Goal: Task Accomplishment & Management: Complete application form

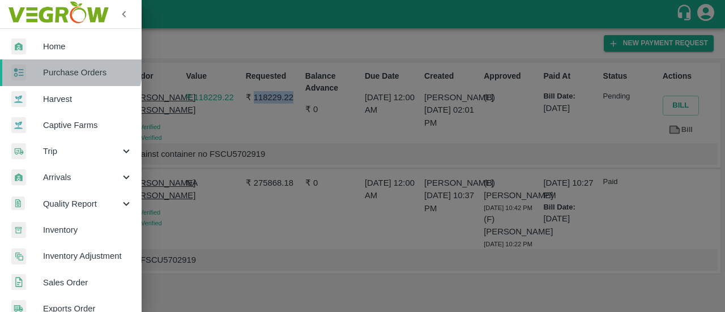
click at [62, 66] on span "Purchase Orders" at bounding box center [87, 72] width 89 height 12
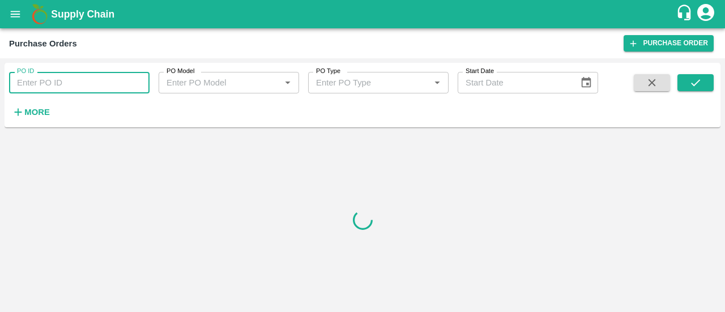
click at [48, 88] on input "PO ID" at bounding box center [79, 83] width 140 height 22
paste input "170463"
type input "170463"
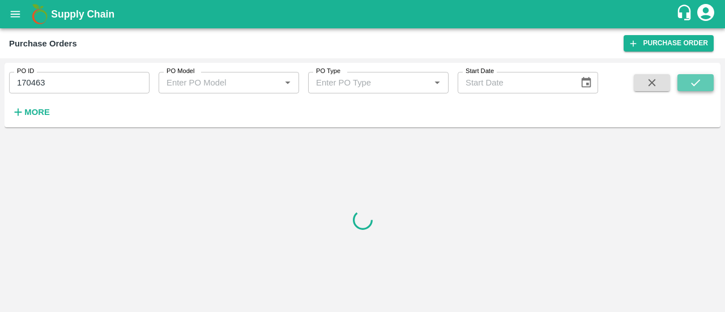
click at [693, 83] on icon "submit" at bounding box center [695, 82] width 12 height 12
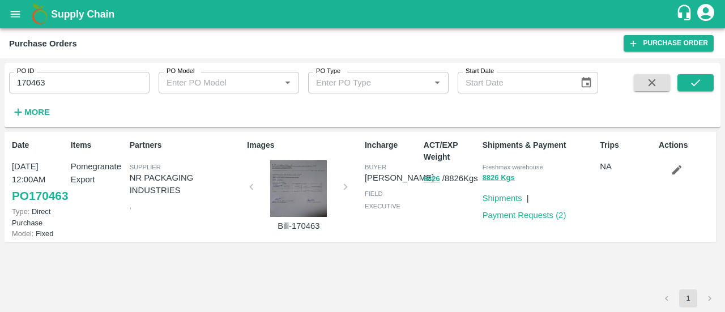
click at [538, 220] on p "Payment Requests ( 2 )" at bounding box center [524, 215] width 84 height 12
click at [536, 219] on link "Payment Requests ( 2 )" at bounding box center [524, 215] width 84 height 9
click at [37, 87] on input "170463" at bounding box center [79, 83] width 140 height 22
paste input "text"
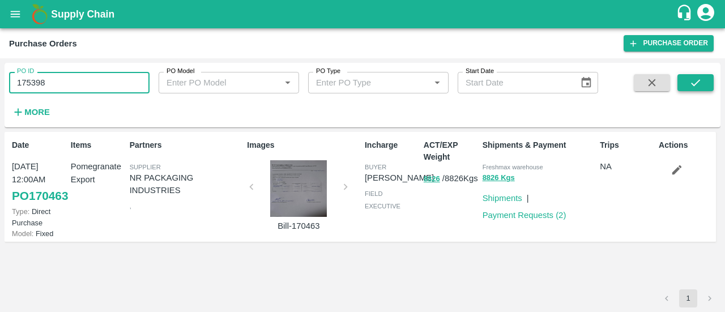
type input "175398"
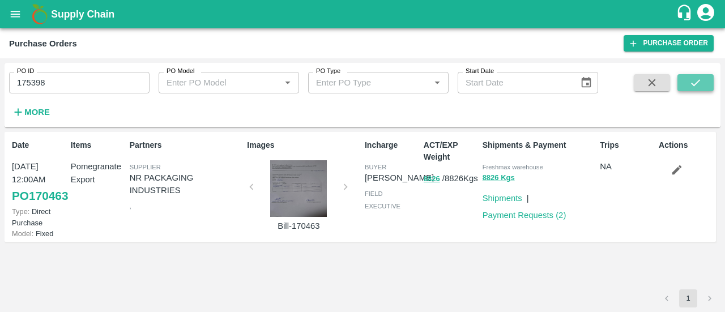
click at [693, 87] on icon "submit" at bounding box center [695, 82] width 12 height 12
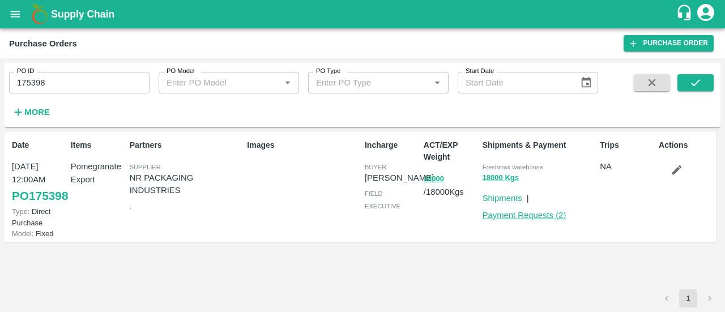
click at [518, 216] on link "Payment Requests ( 2 )" at bounding box center [524, 215] width 84 height 9
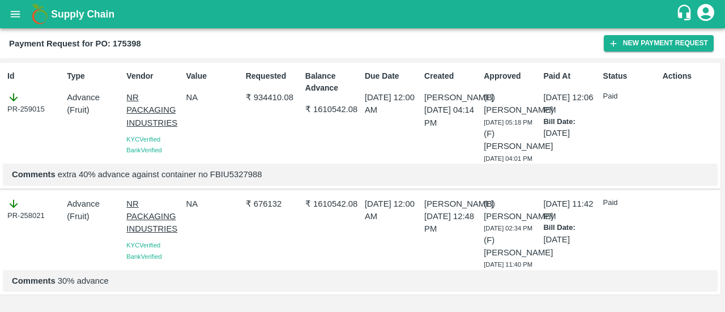
scroll to position [37, 0]
click at [626, 44] on button "New Payment Request" at bounding box center [659, 43] width 110 height 16
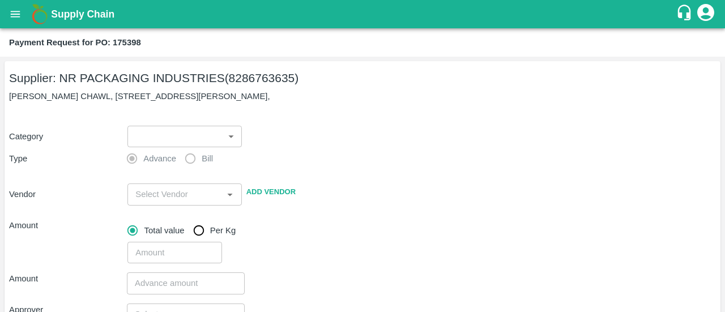
click at [190, 132] on body "Supply Chain Payment Request for PO: 175398 Supplier: NR PACKAGING INDUSTRIES (…" at bounding box center [362, 156] width 725 height 312
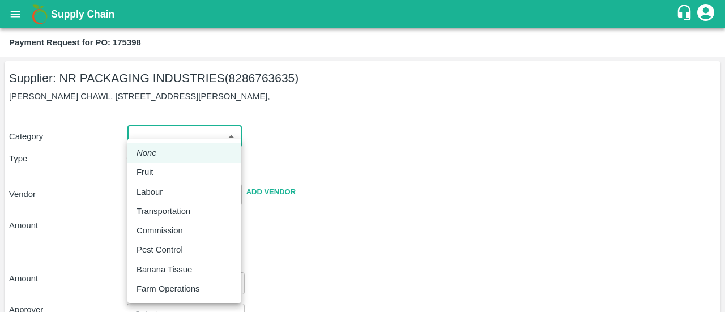
click at [157, 178] on li "Fruit" at bounding box center [184, 171] width 114 height 19
type input "1"
type input "NR PACKAGING INDUSTRIES - 8286763635(Supplier)"
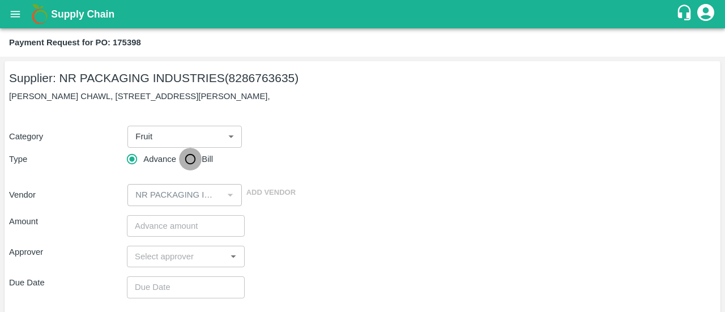
click at [189, 159] on input "Bill" at bounding box center [190, 159] width 23 height 23
radio input "true"
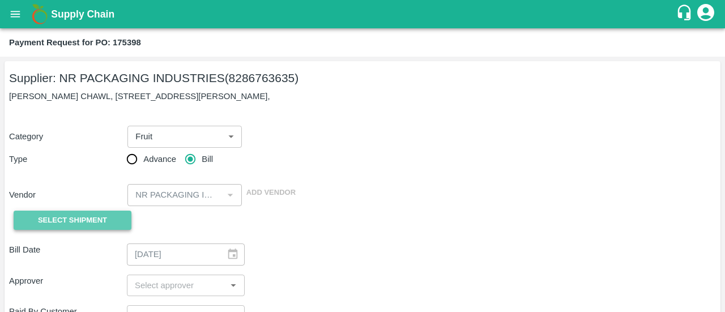
click at [103, 215] on span "Select Shipment" at bounding box center [72, 220] width 69 height 13
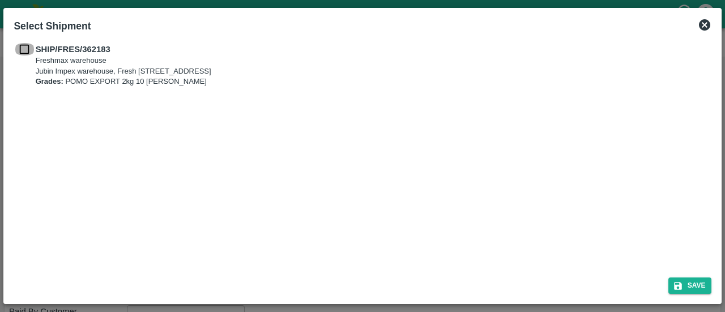
click at [28, 46] on input "checkbox" at bounding box center [25, 49] width 22 height 12
checkbox input "true"
click at [701, 288] on button "Save" at bounding box center [689, 285] width 43 height 16
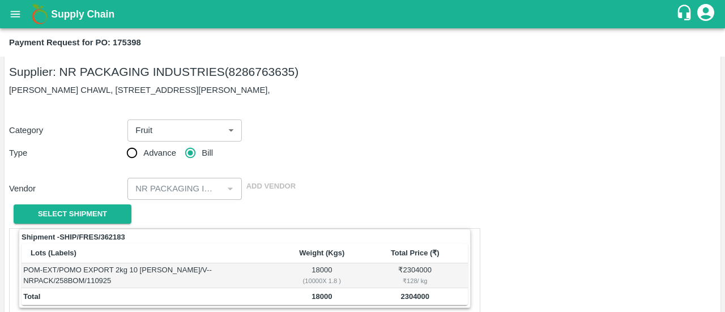
scroll to position [6, 0]
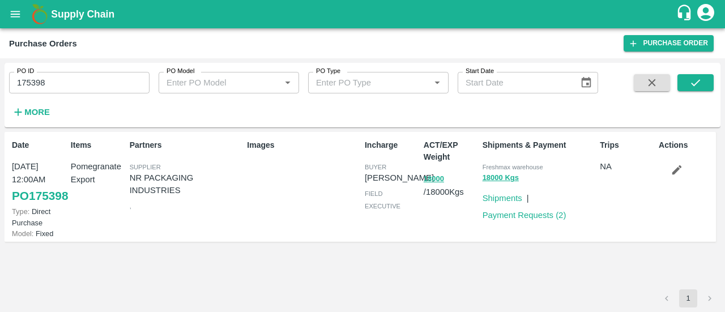
click at [43, 76] on input "175398" at bounding box center [79, 83] width 140 height 22
paste input "text"
type input "178117"
click at [699, 82] on icon "submit" at bounding box center [695, 82] width 12 height 12
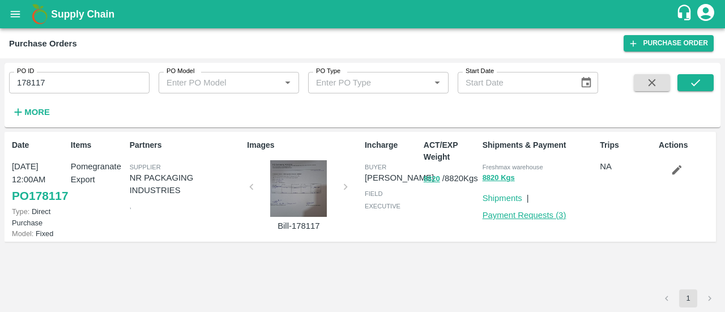
click at [530, 220] on link "Payment Requests ( 3 )" at bounding box center [524, 215] width 84 height 9
click at [30, 77] on input "178117" at bounding box center [79, 83] width 140 height 22
paste input "text"
click at [694, 81] on icon "submit" at bounding box center [695, 82] width 12 height 12
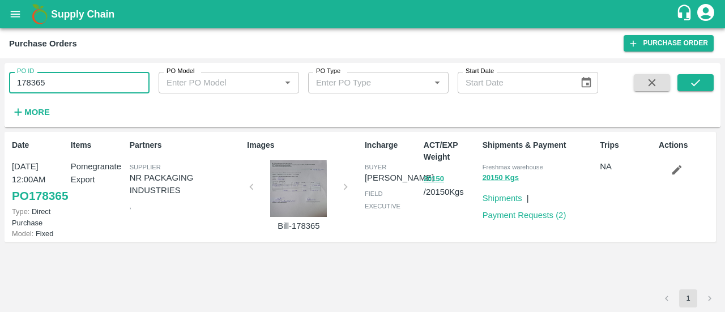
click at [29, 81] on input "178365" at bounding box center [79, 83] width 140 height 22
paste input "text"
type input "159812"
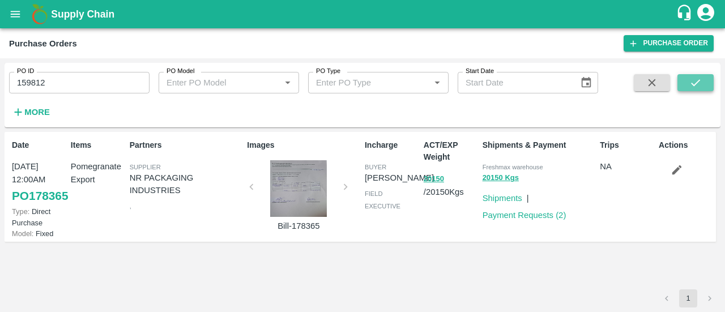
click at [696, 77] on icon "submit" at bounding box center [695, 82] width 12 height 12
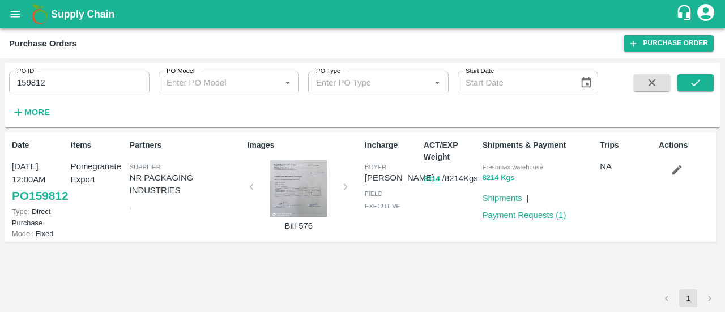
click at [513, 217] on link "Payment Requests ( 1 )" at bounding box center [524, 215] width 84 height 9
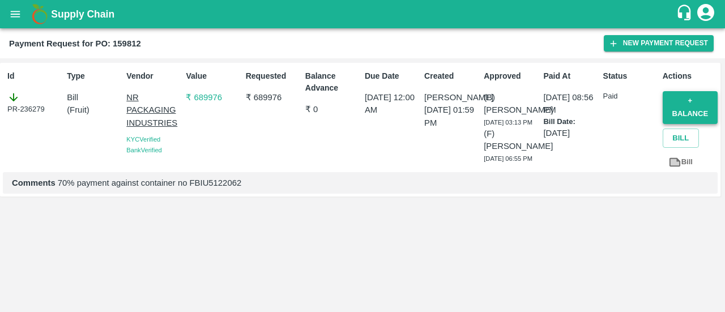
click at [678, 110] on button "+ balance" at bounding box center [689, 107] width 55 height 33
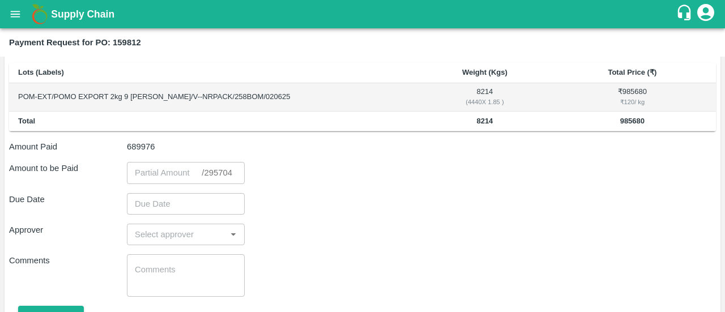
scroll to position [27, 0]
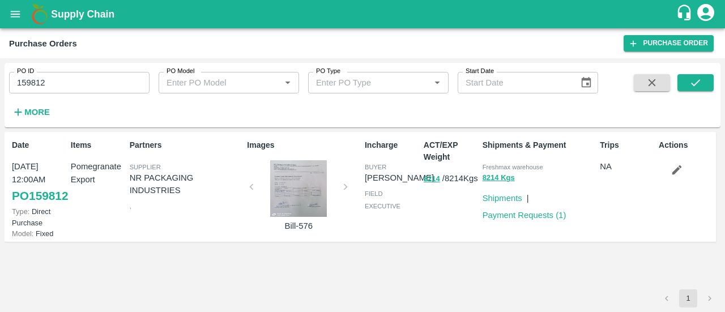
click at [33, 84] on input "159812" at bounding box center [79, 83] width 140 height 22
paste input "text"
type input "159811"
click at [689, 84] on icon "submit" at bounding box center [695, 82] width 12 height 12
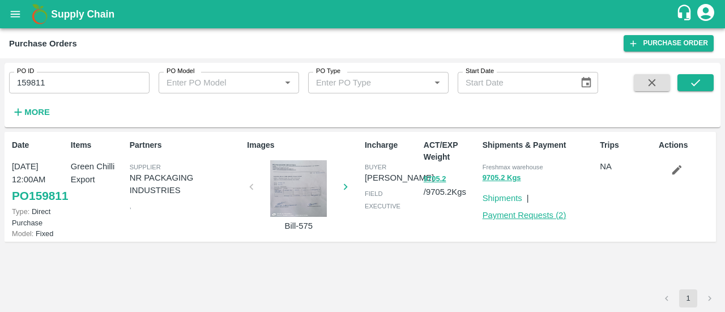
click at [532, 212] on link "Payment Requests ( 2 )" at bounding box center [524, 215] width 84 height 9
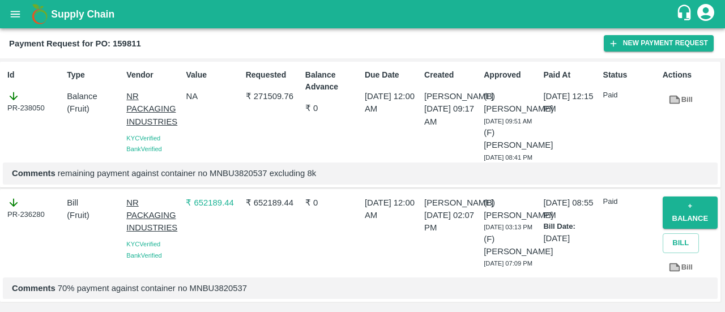
scroll to position [63, 0]
click at [685, 196] on button "+ balance" at bounding box center [689, 212] width 55 height 33
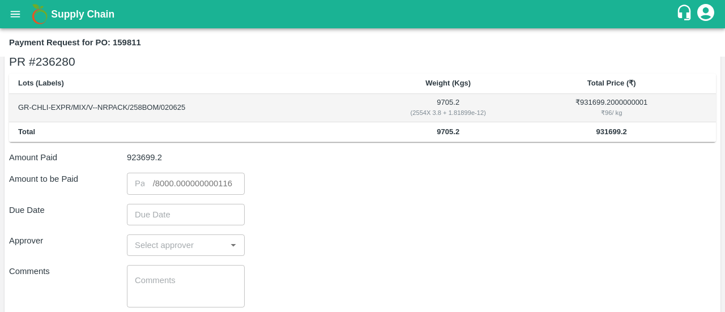
scroll to position [17, 0]
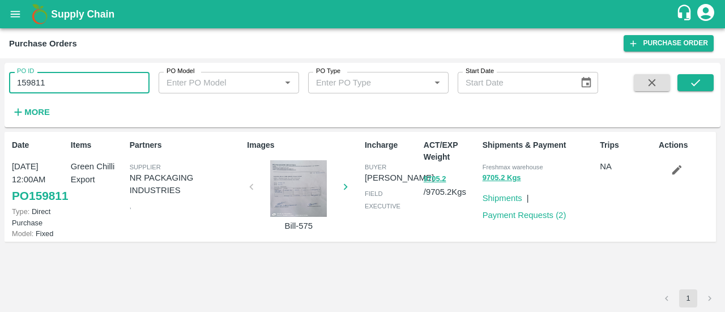
click at [75, 89] on input "159811" at bounding box center [79, 83] width 140 height 22
paste input "text"
type input "159810"
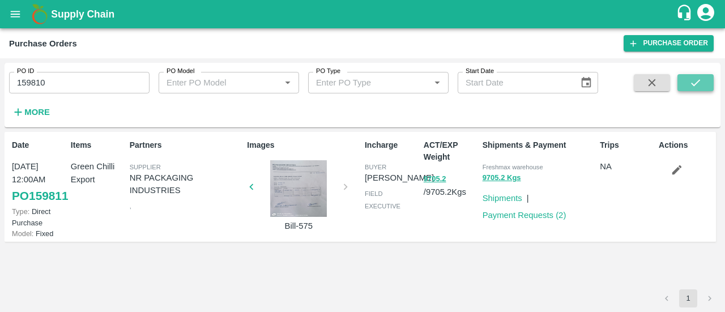
click at [701, 82] on icon "submit" at bounding box center [695, 82] width 12 height 12
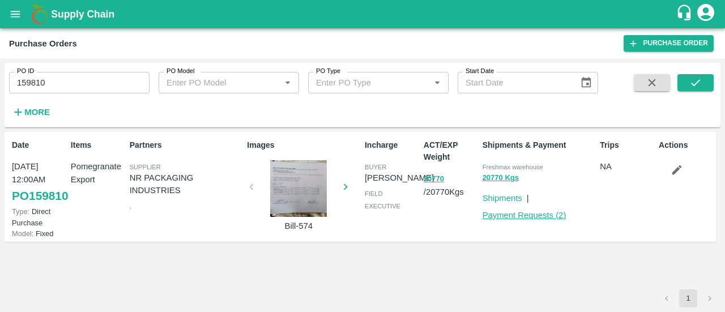
click at [533, 218] on link "Payment Requests ( 2 )" at bounding box center [524, 215] width 84 height 9
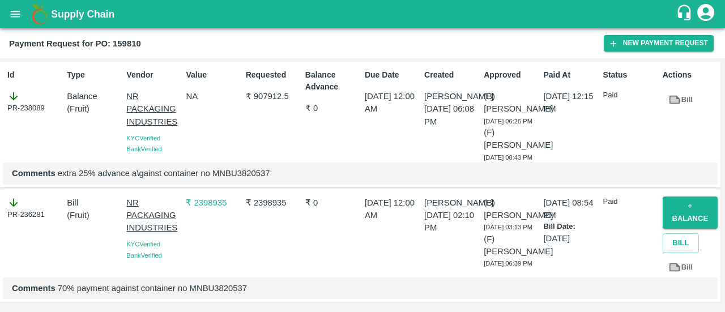
scroll to position [63, 0]
click at [683, 196] on button "+ balance" at bounding box center [689, 212] width 55 height 33
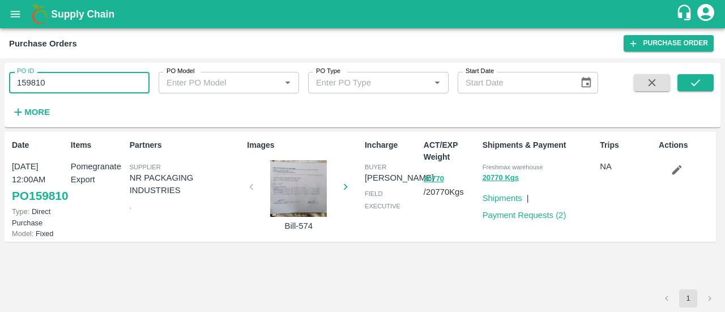
click at [50, 87] on input "159810" at bounding box center [79, 83] width 140 height 22
paste input "text"
type input "159812"
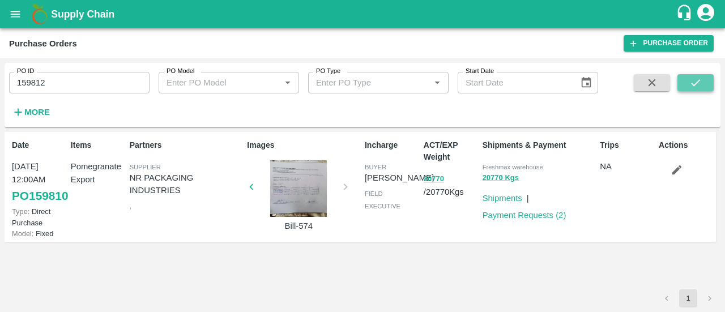
click at [703, 89] on button "submit" at bounding box center [695, 82] width 36 height 17
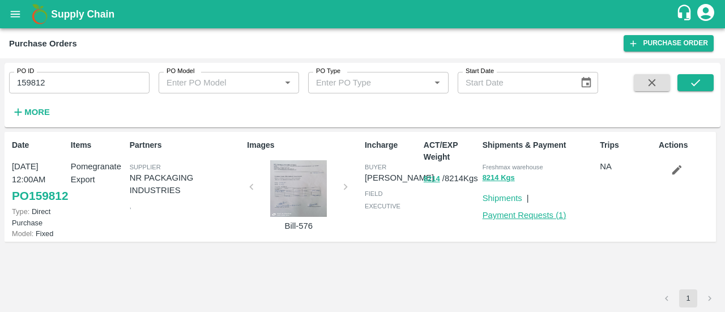
click at [529, 220] on link "Payment Requests ( 1 )" at bounding box center [524, 215] width 84 height 9
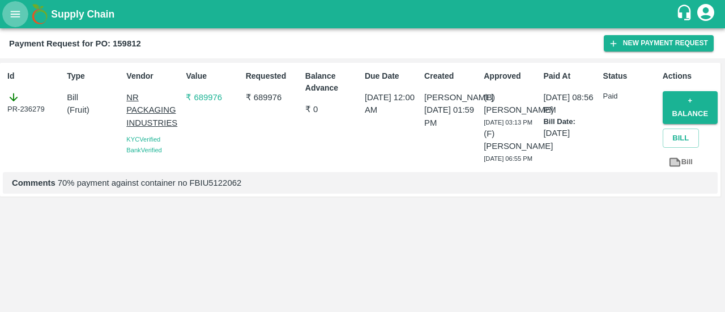
click at [19, 8] on icon "open drawer" at bounding box center [15, 14] width 12 height 12
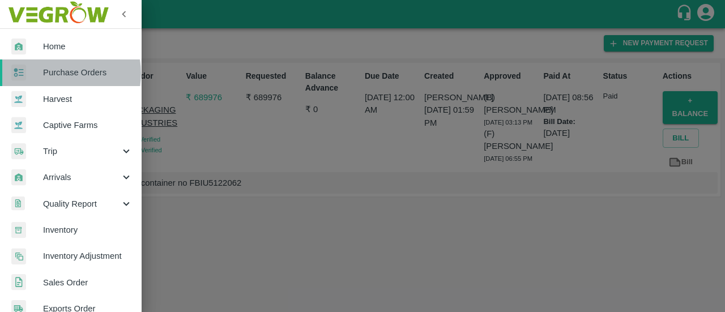
click at [63, 73] on span "Purchase Orders" at bounding box center [87, 72] width 89 height 12
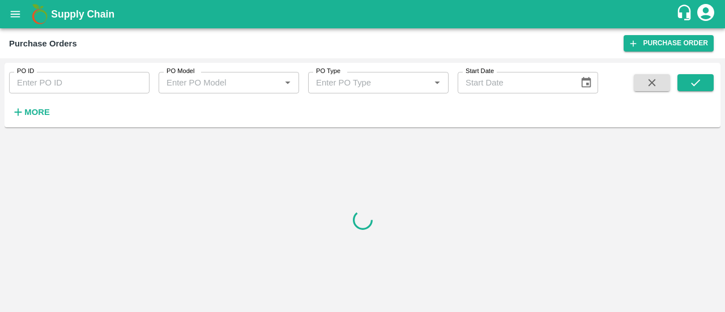
click at [74, 79] on input "PO ID" at bounding box center [79, 83] width 140 height 22
paste input "159810"
type input "159810"
click at [689, 81] on icon "submit" at bounding box center [695, 82] width 12 height 12
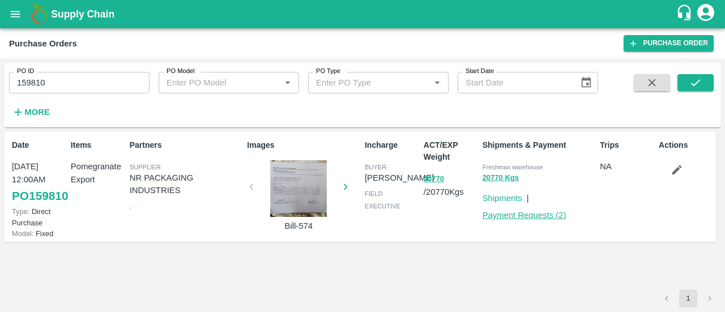
click at [537, 214] on link "Payment Requests ( 2 )" at bounding box center [524, 215] width 84 height 9
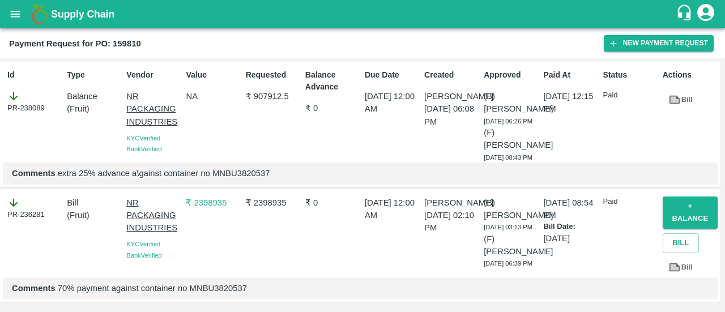
scroll to position [63, 0]
click at [707, 196] on button "+ balance" at bounding box center [689, 212] width 55 height 33
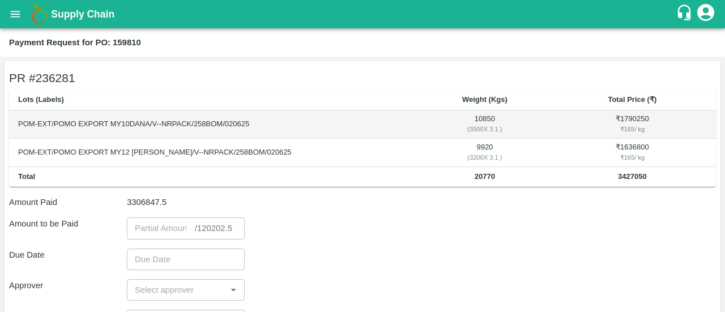
scroll to position [110, 0]
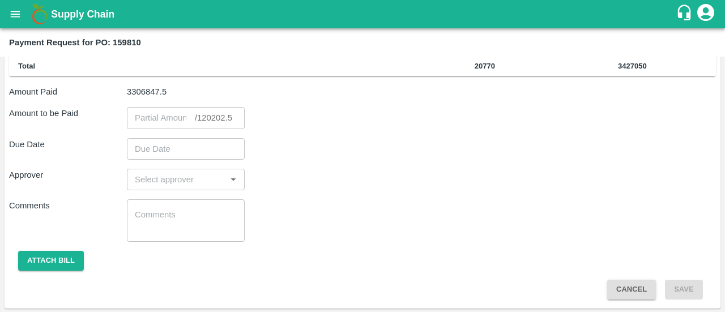
click at [232, 121] on div "​ / 120202.5 ​" at bounding box center [186, 118] width 118 height 22
click at [231, 118] on div "​ / 120202.5 ​" at bounding box center [186, 118] width 118 height 22
click at [230, 118] on div "​ / 120202.5 ​" at bounding box center [186, 118] width 118 height 22
click at [230, 118] on div "​ / 120202.5" at bounding box center [213, 118] width 37 height 0
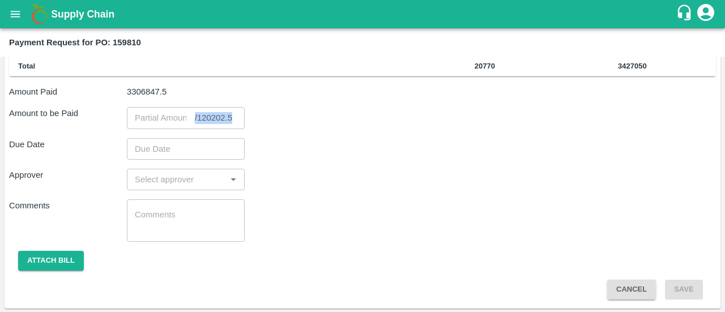
click at [230, 118] on div "​ / 120202.5" at bounding box center [213, 118] width 37 height 0
copy div "/ 120202.5"
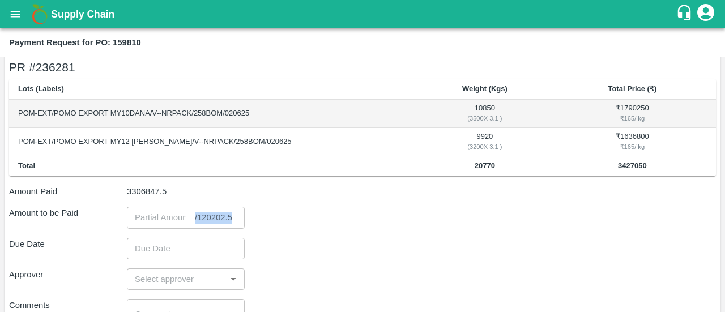
scroll to position [0, 0]
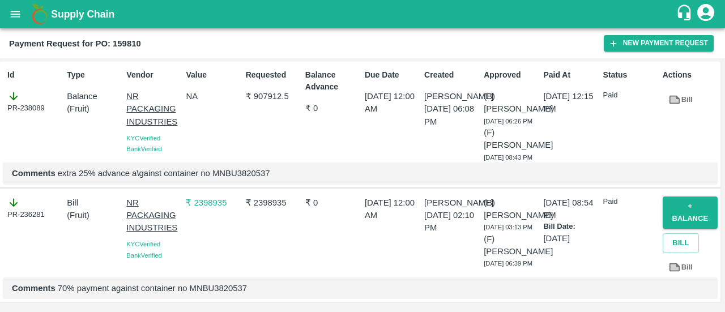
scroll to position [63, 0]
click at [693, 196] on button "+ balance" at bounding box center [689, 212] width 55 height 33
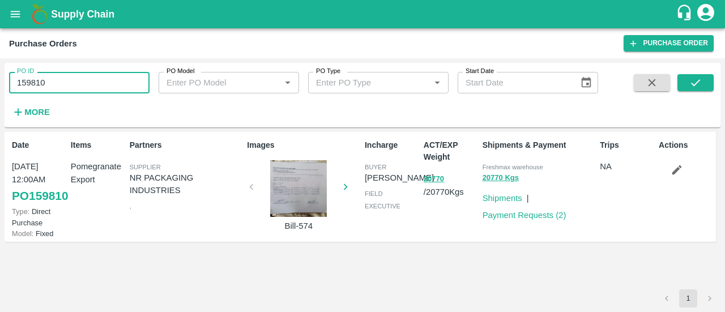
click at [33, 84] on input "159810" at bounding box center [79, 83] width 140 height 22
paste input "text"
type input "175398"
click at [694, 83] on icon "submit" at bounding box center [695, 82] width 12 height 12
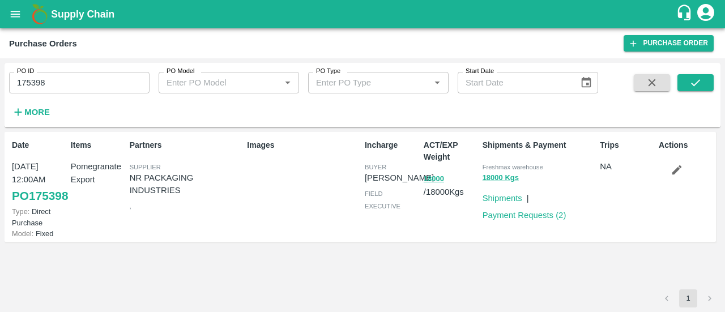
click at [536, 221] on p "Payment Requests ( 2 )" at bounding box center [524, 215] width 84 height 12
click at [530, 220] on p "Payment Requests ( 2 )" at bounding box center [524, 215] width 84 height 12
click at [529, 219] on link "Payment Requests ( 2 )" at bounding box center [524, 215] width 84 height 9
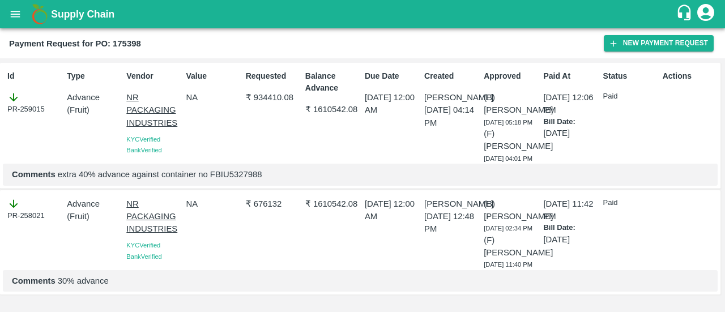
scroll to position [37, 0]
